Goal: Find specific page/section: Find specific page/section

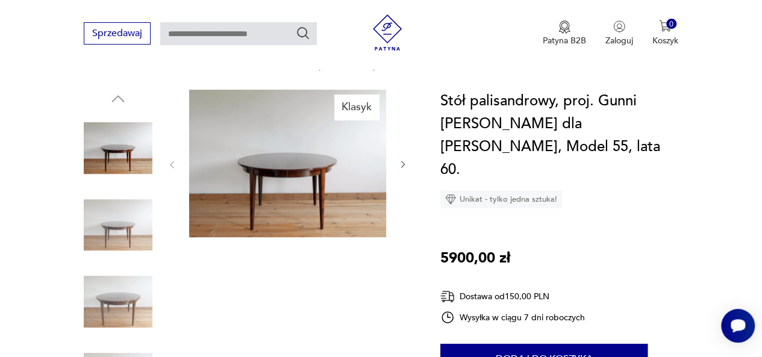
scroll to position [121, 0]
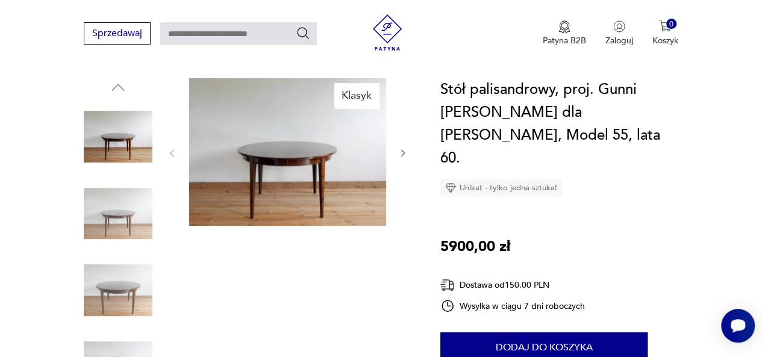
click at [133, 216] on img at bounding box center [118, 214] width 69 height 69
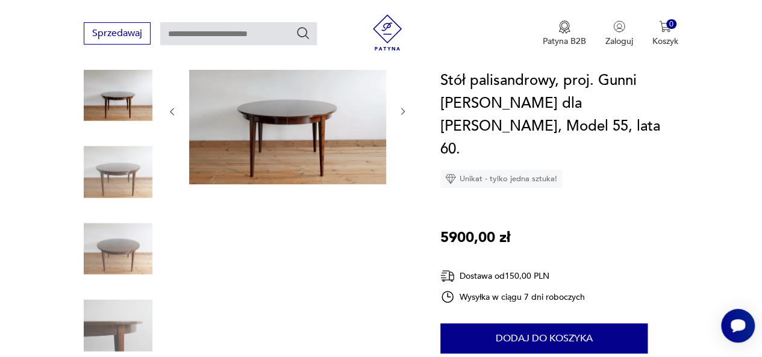
scroll to position [181, 0]
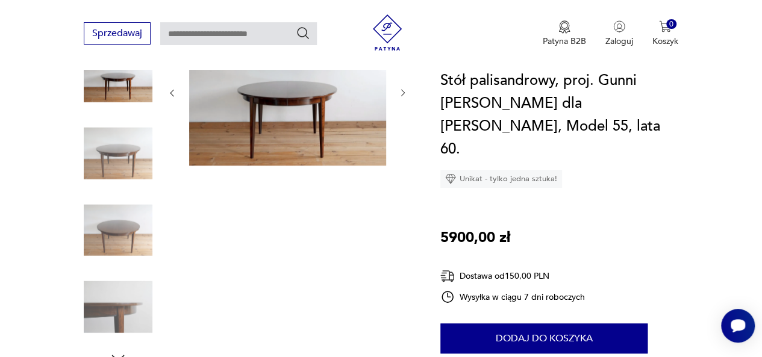
click at [111, 225] on img at bounding box center [118, 230] width 69 height 69
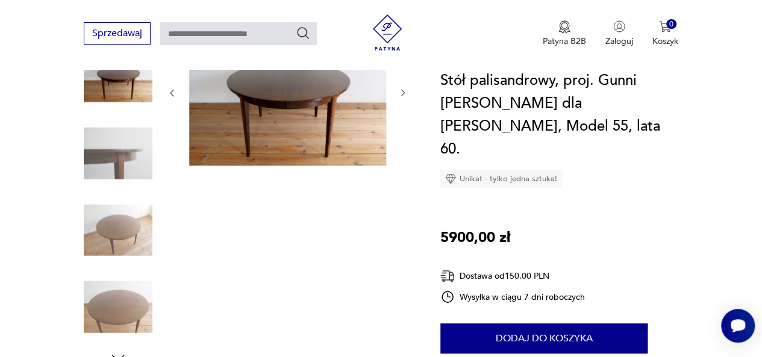
click at [108, 301] on img at bounding box center [118, 307] width 69 height 69
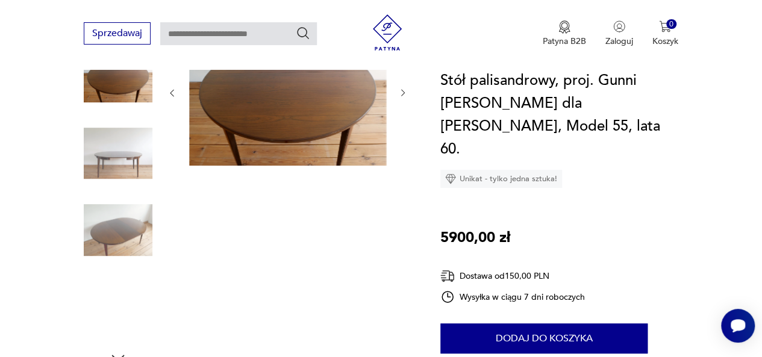
click at [114, 299] on img at bounding box center [118, 307] width 69 height 69
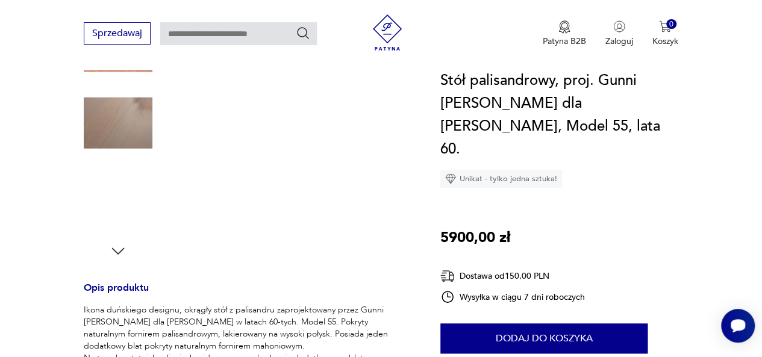
scroll to position [0, 0]
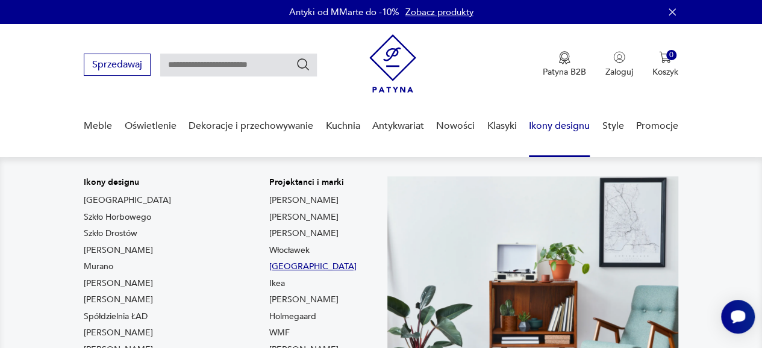
click at [269, 268] on link "[GEOGRAPHIC_DATA]" at bounding box center [312, 267] width 87 height 12
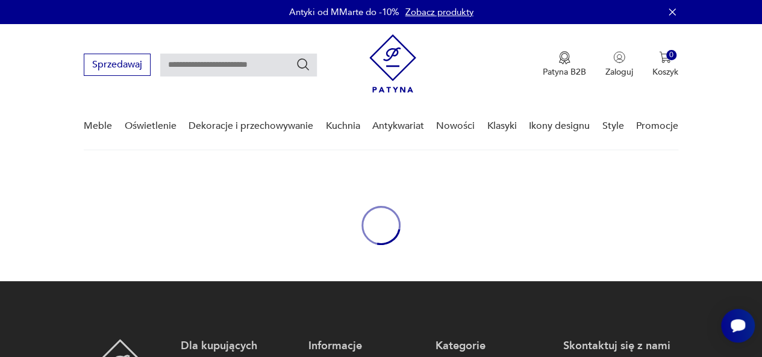
type input "**********"
